Goal: Transaction & Acquisition: Purchase product/service

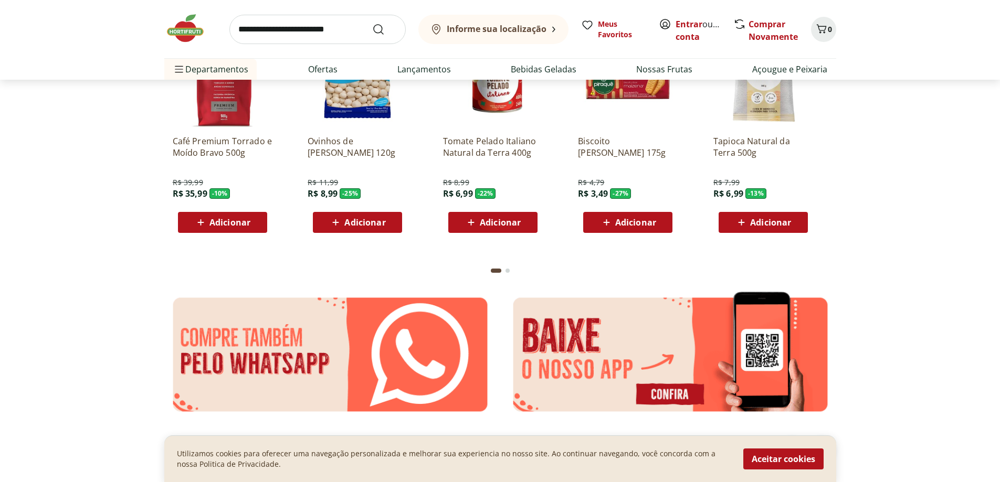
scroll to position [1439, 0]
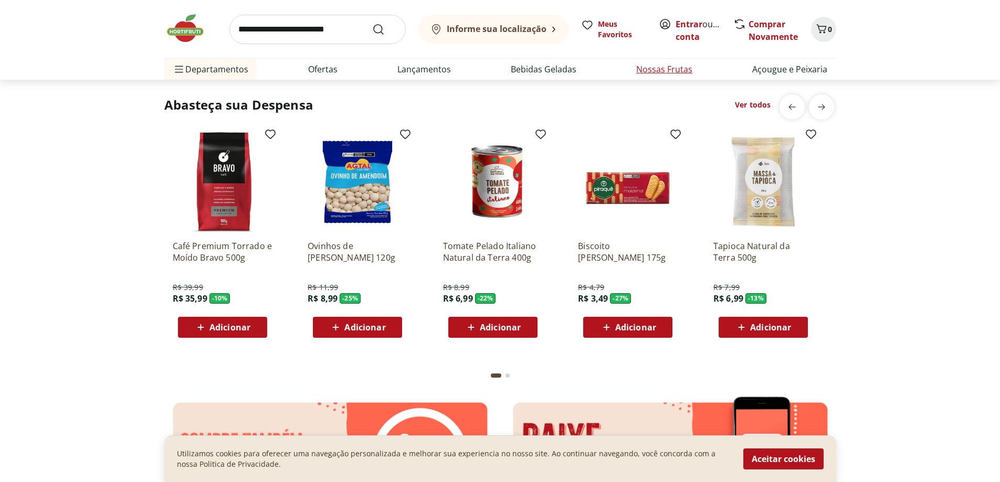
click at [677, 68] on link "Nossas Frutas" at bounding box center [664, 69] width 56 height 13
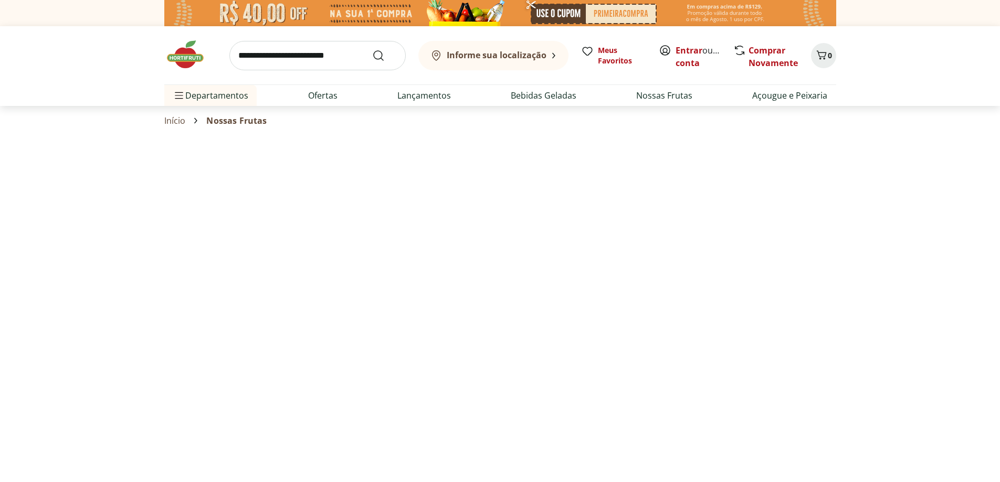
select select "**********"
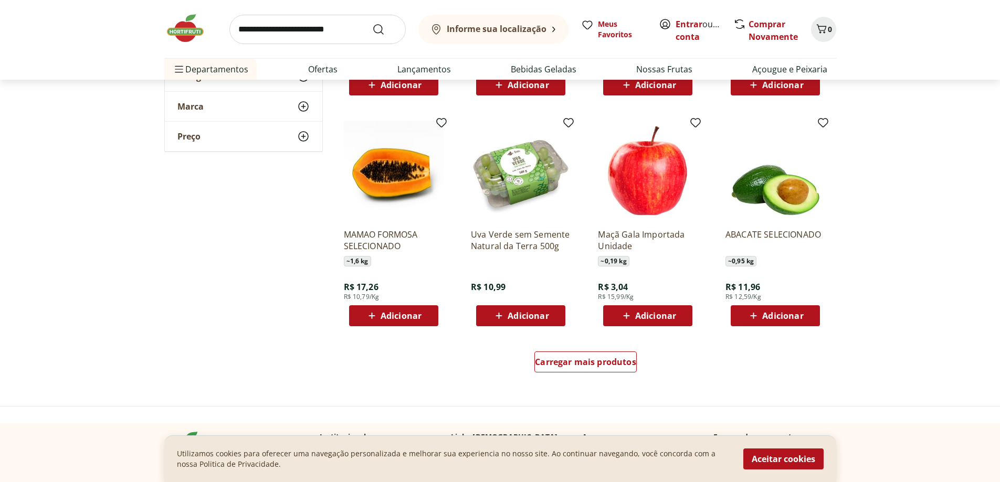
scroll to position [577, 0]
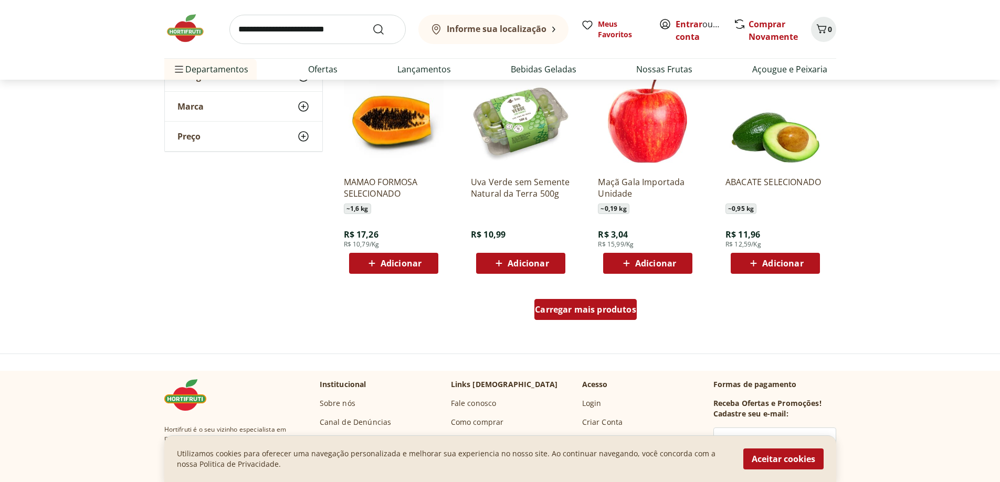
click at [567, 313] on span "Carregar mais produtos" at bounding box center [585, 310] width 101 height 8
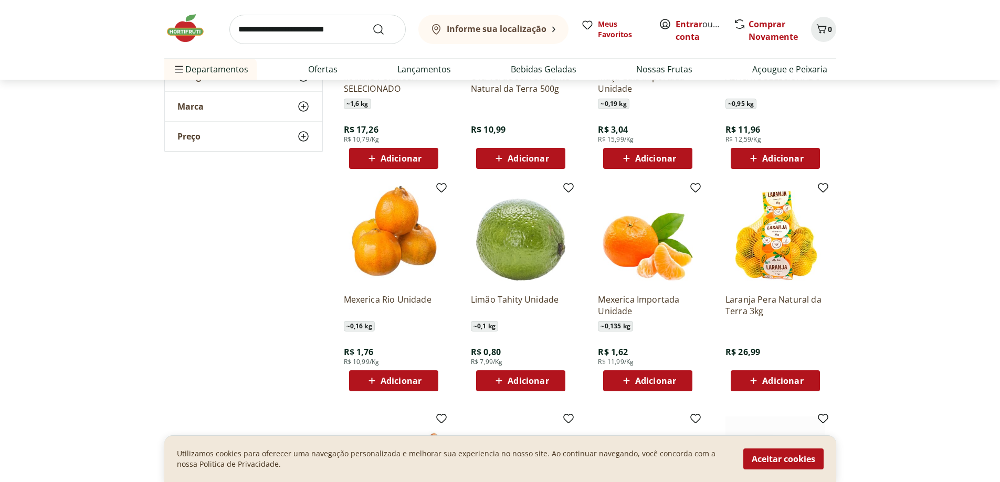
scroll to position [787, 0]
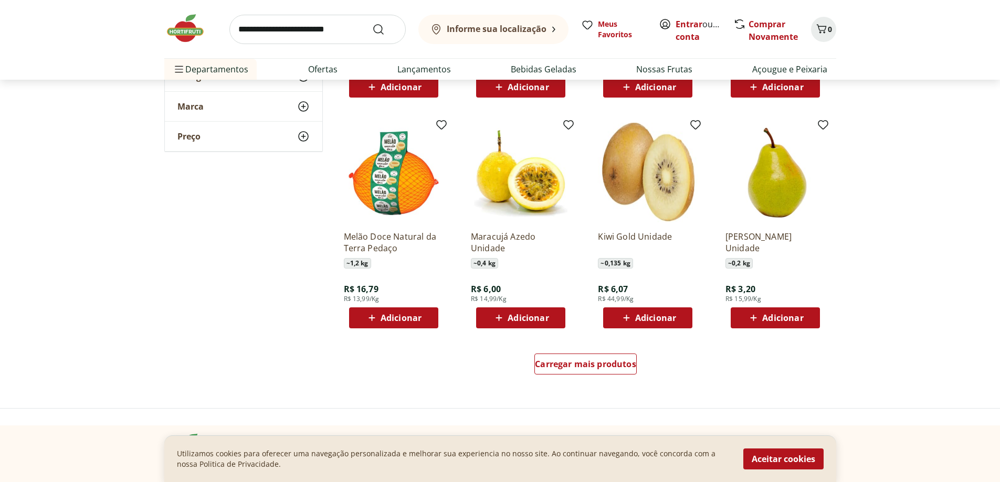
scroll to position [1260, 0]
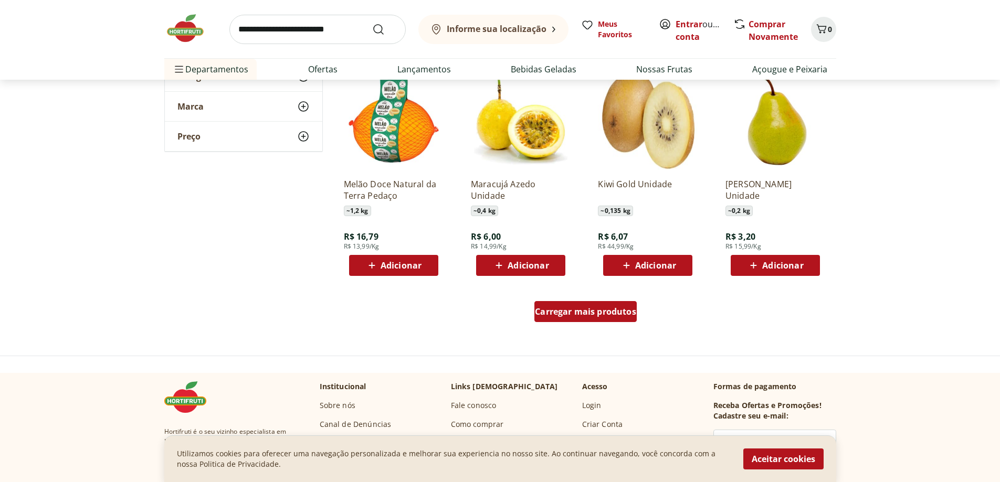
click at [588, 312] on span "Carregar mais produtos" at bounding box center [585, 312] width 101 height 8
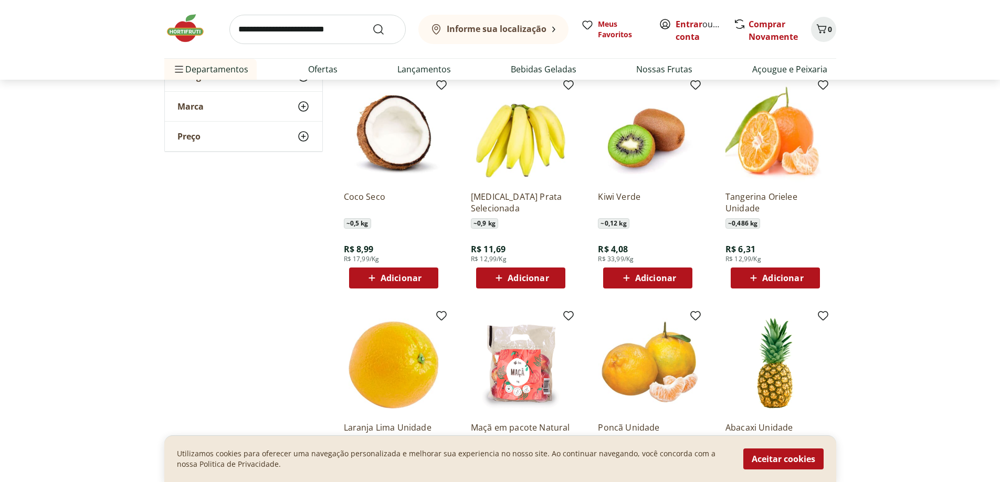
scroll to position [1522, 0]
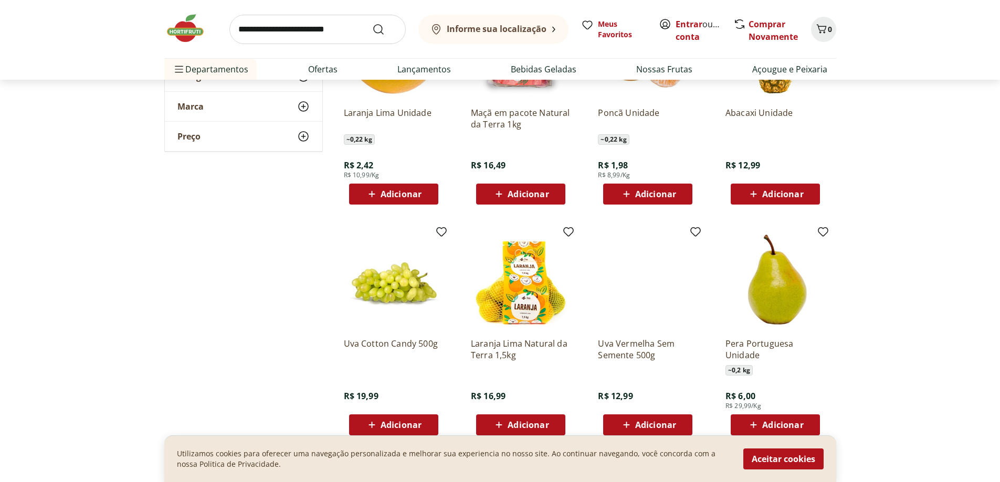
scroll to position [1890, 0]
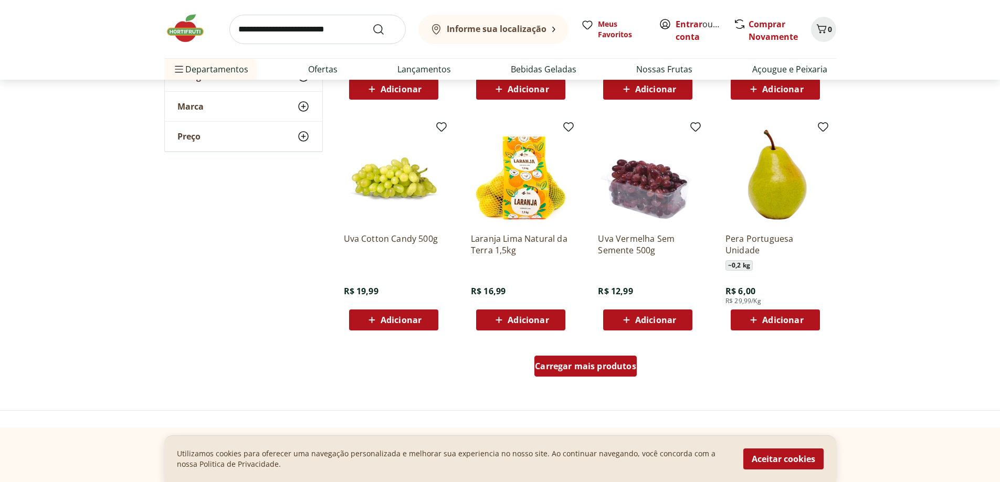
click at [632, 360] on div "Carregar mais produtos" at bounding box center [585, 366] width 102 height 21
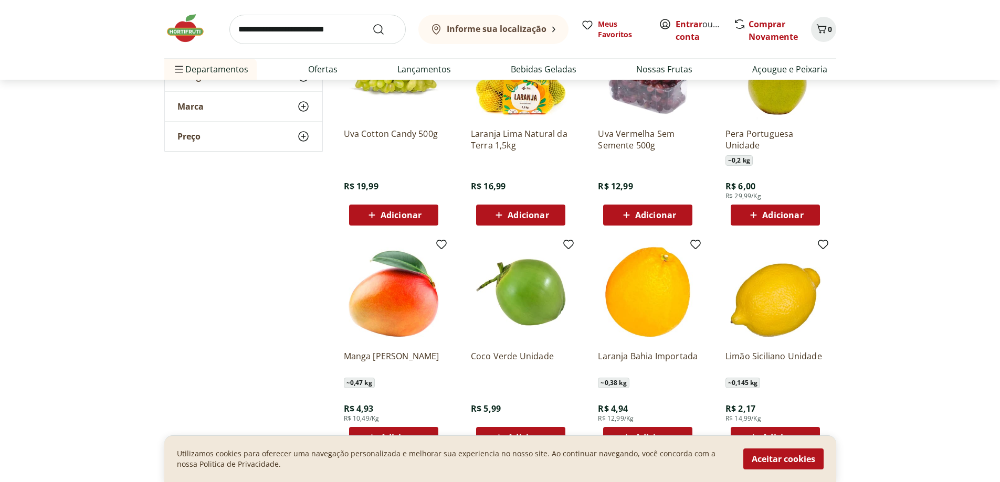
scroll to position [2047, 0]
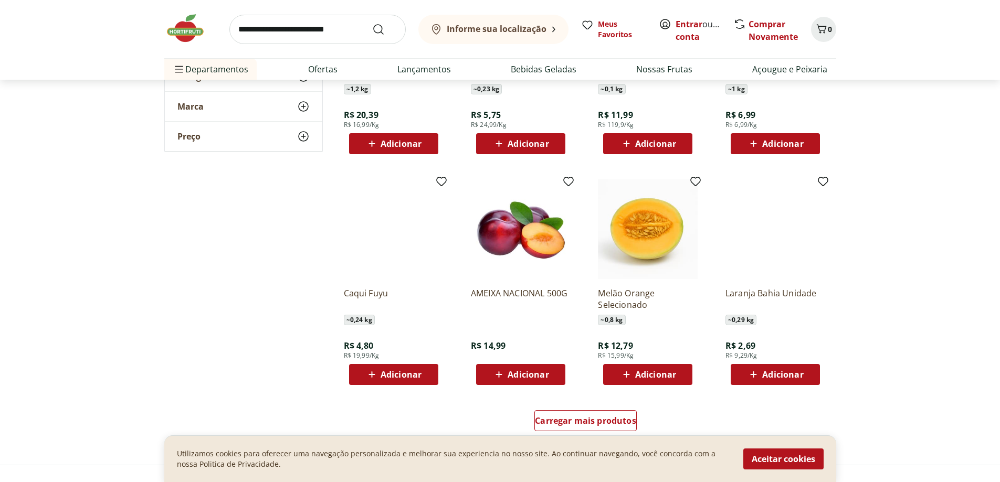
scroll to position [2572, 0]
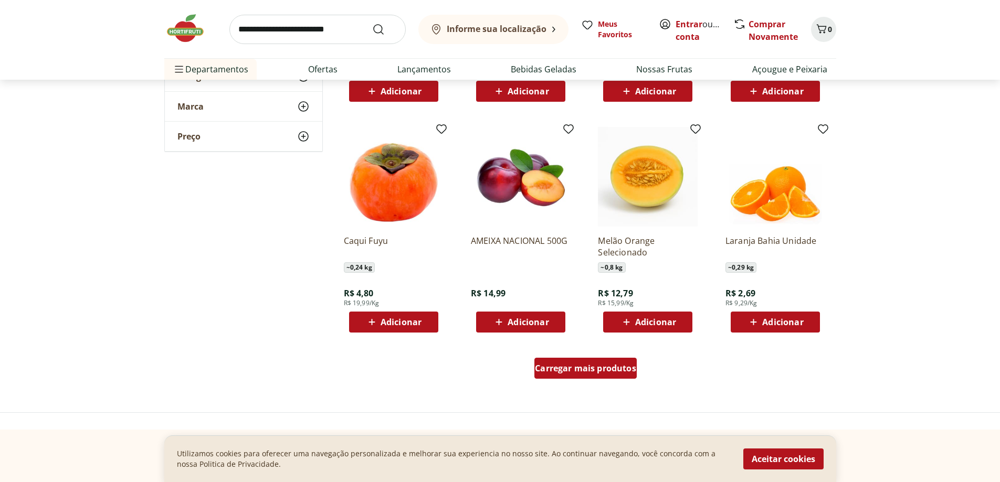
click at [609, 366] on span "Carregar mais produtos" at bounding box center [585, 368] width 101 height 8
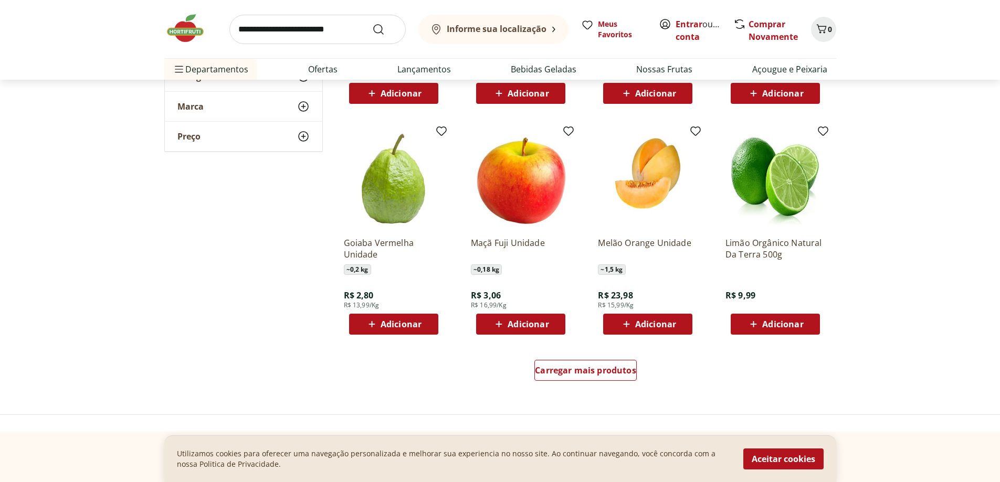
scroll to position [3360, 0]
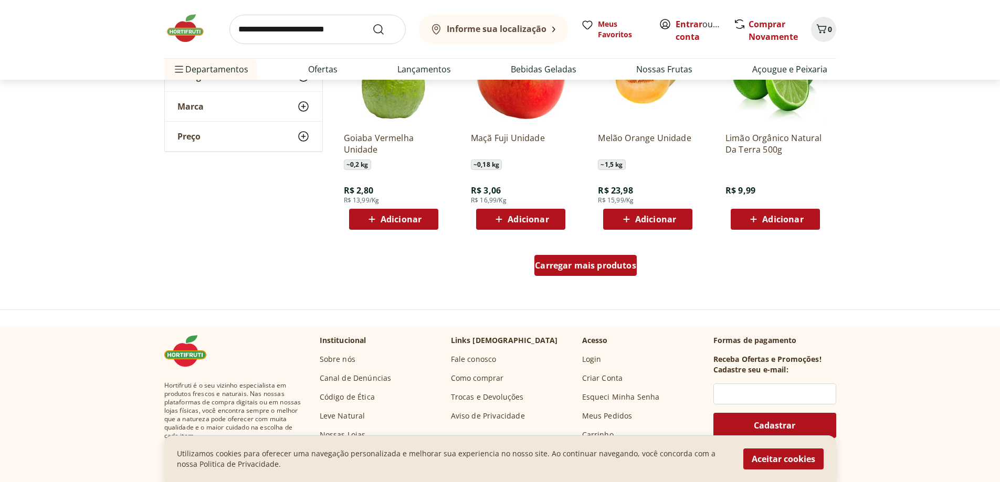
click at [600, 265] on span "Carregar mais produtos" at bounding box center [585, 265] width 101 height 8
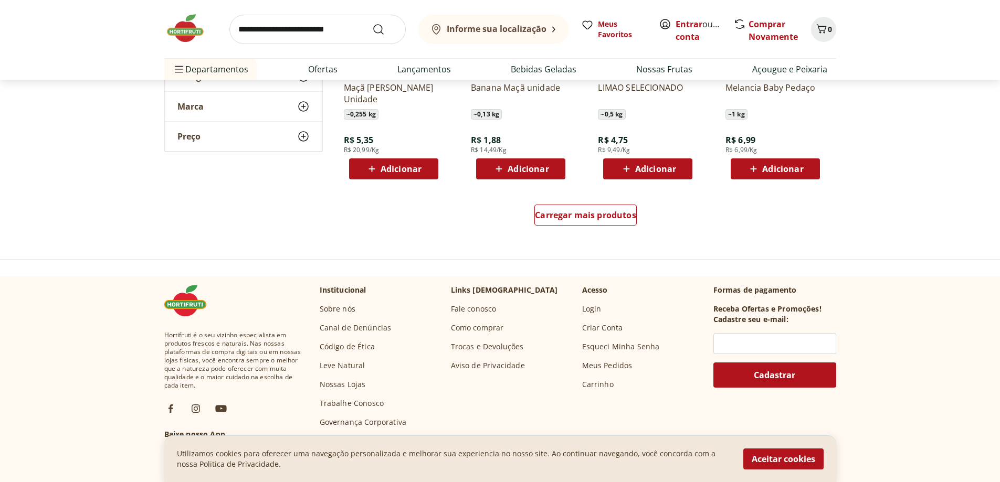
scroll to position [4147, 0]
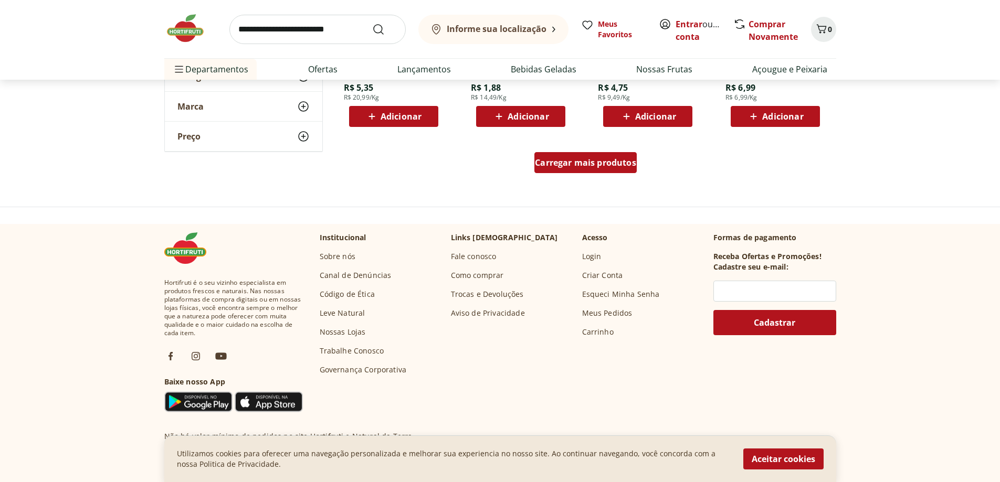
click at [560, 167] on span "Carregar mais produtos" at bounding box center [585, 163] width 101 height 8
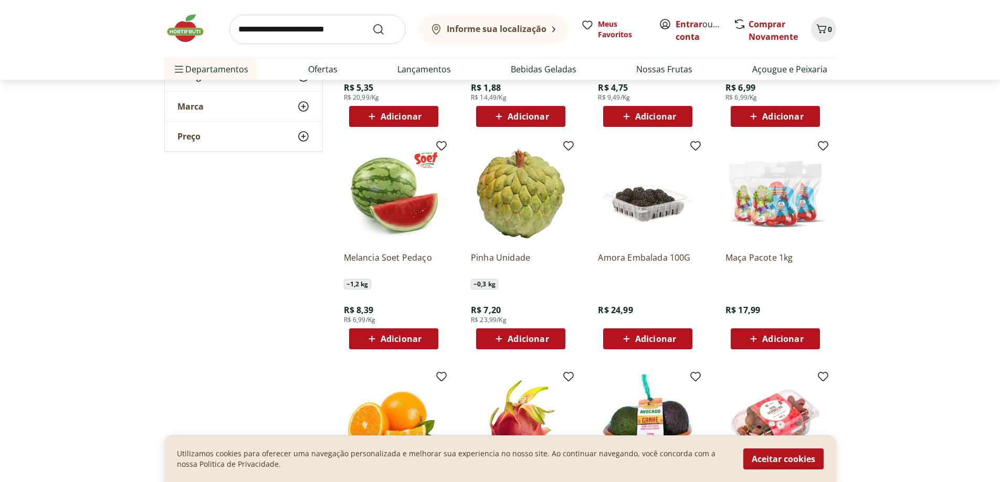
scroll to position [4200, 0]
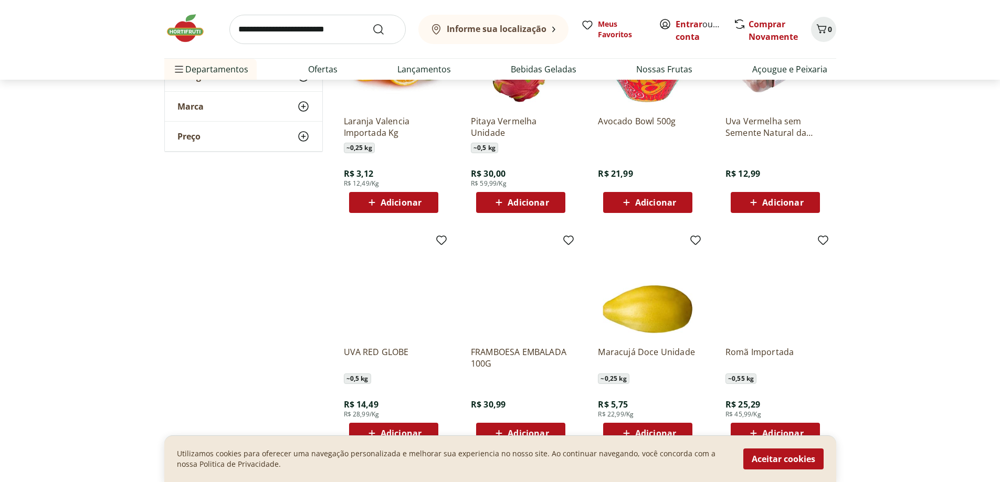
scroll to position [4620, 0]
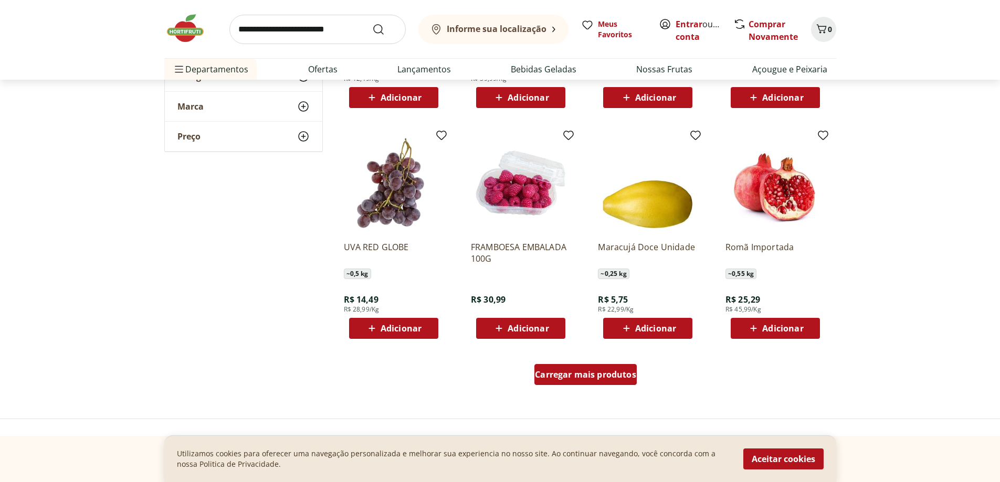
click at [601, 379] on span "Carregar mais produtos" at bounding box center [585, 375] width 101 height 8
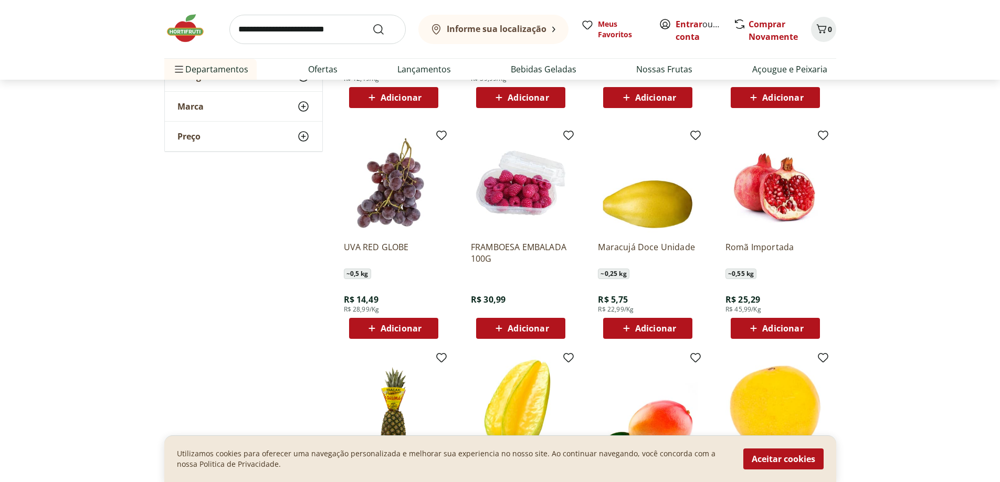
scroll to position [4777, 0]
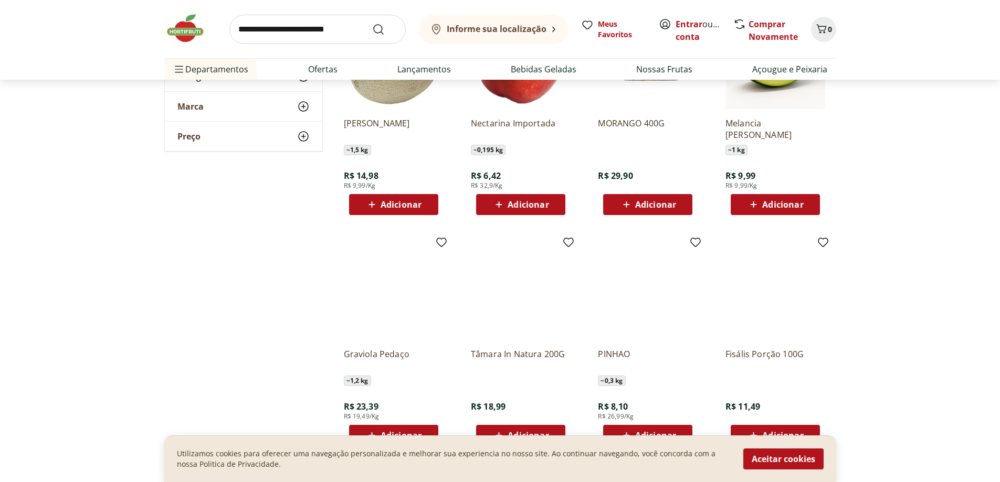
scroll to position [5302, 0]
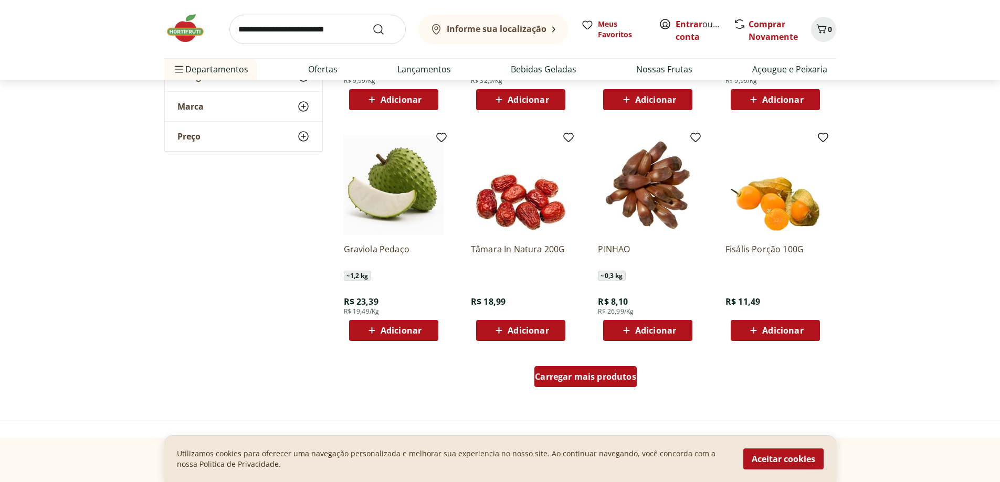
click at [585, 380] on span "Carregar mais produtos" at bounding box center [585, 377] width 101 height 8
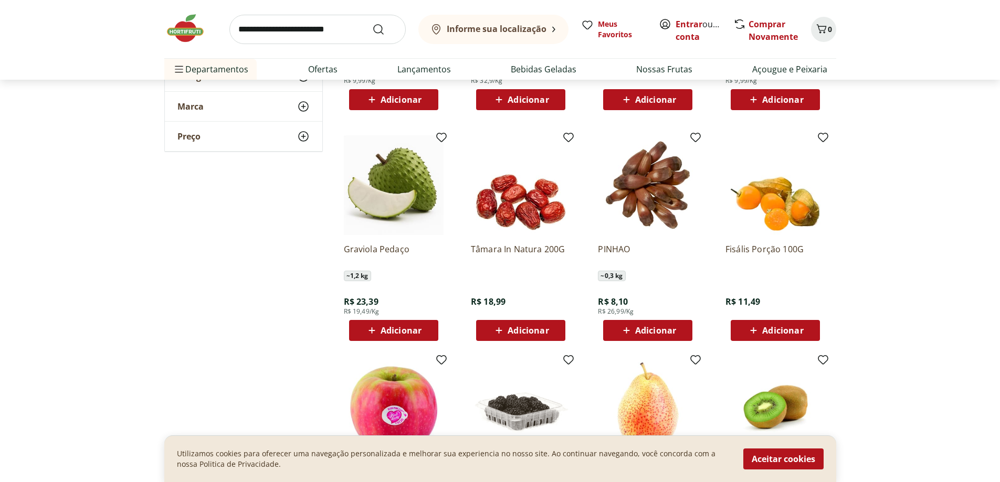
scroll to position [5460, 0]
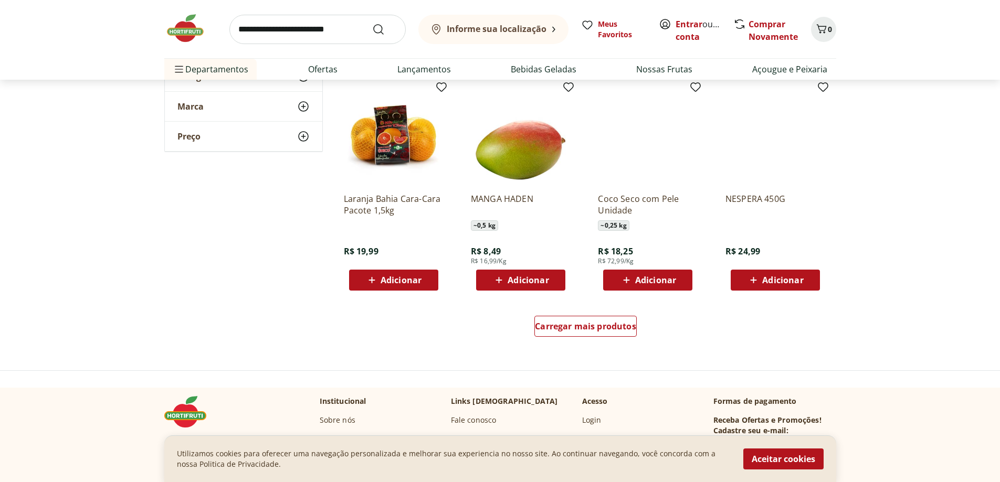
scroll to position [6142, 0]
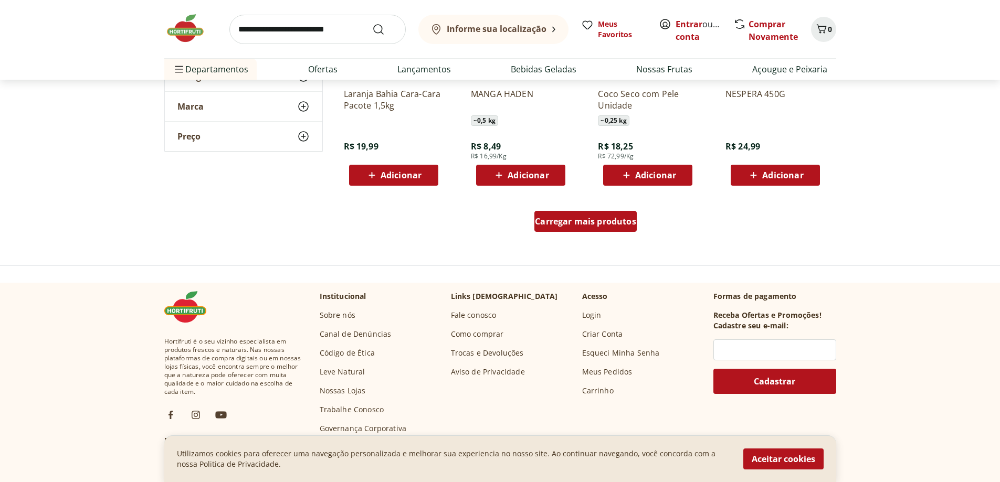
click at [601, 229] on div "Carregar mais produtos" at bounding box center [585, 221] width 102 height 21
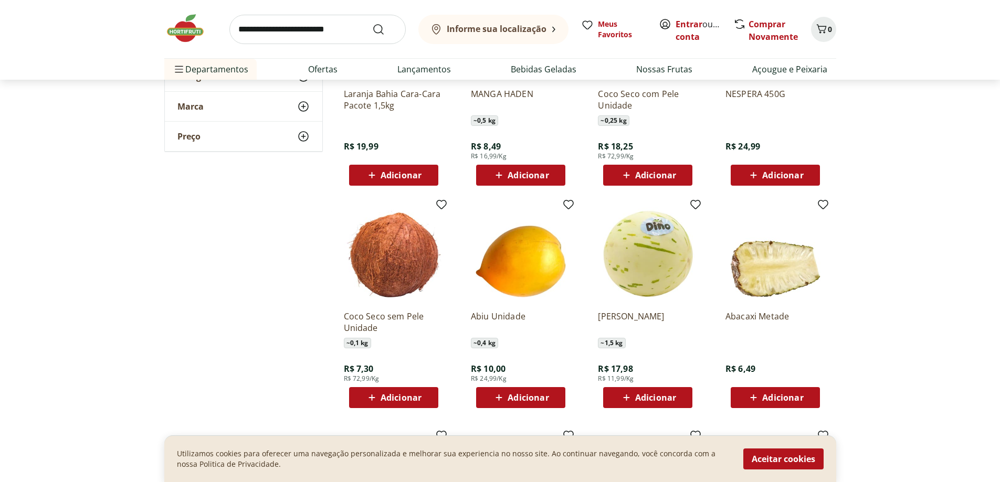
scroll to position [6247, 0]
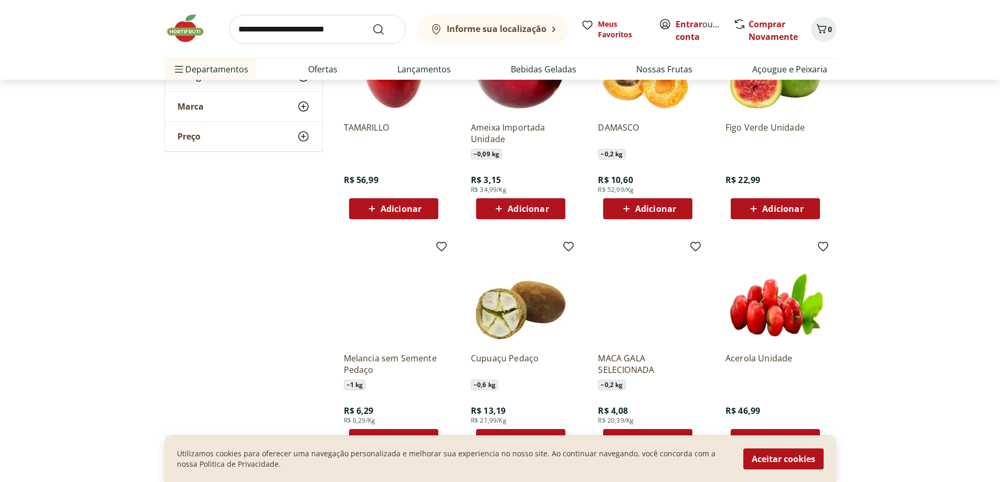
scroll to position [6667, 0]
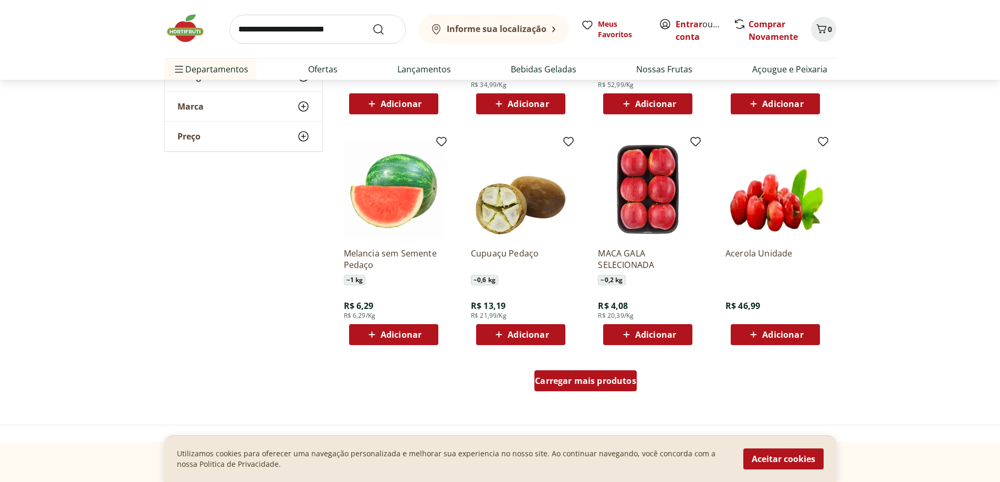
click at [592, 382] on span "Carregar mais produtos" at bounding box center [585, 381] width 101 height 8
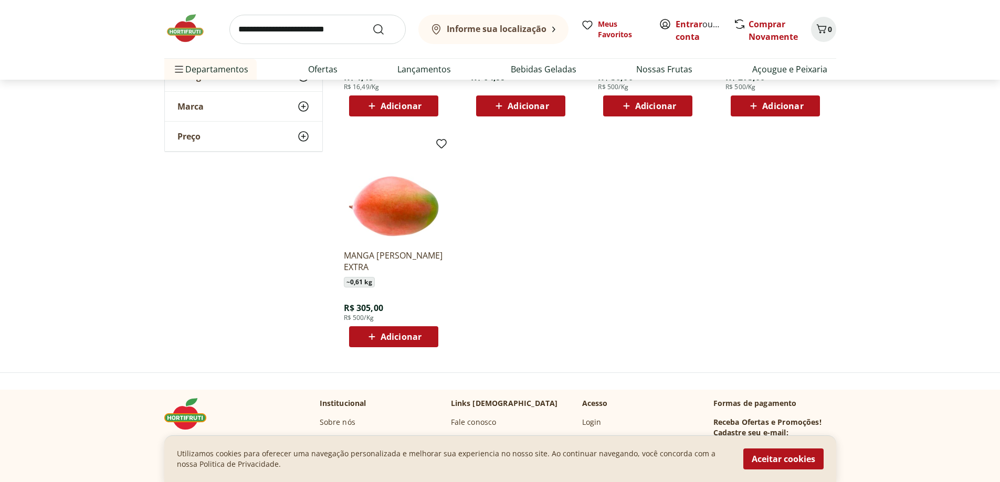
scroll to position [7507, 0]
